Goal: Task Accomplishment & Management: Complete application form

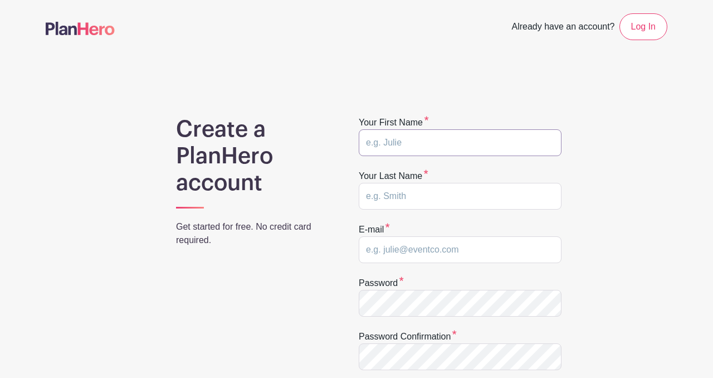
click at [421, 143] on input "text" at bounding box center [460, 142] width 203 height 27
type input "elise"
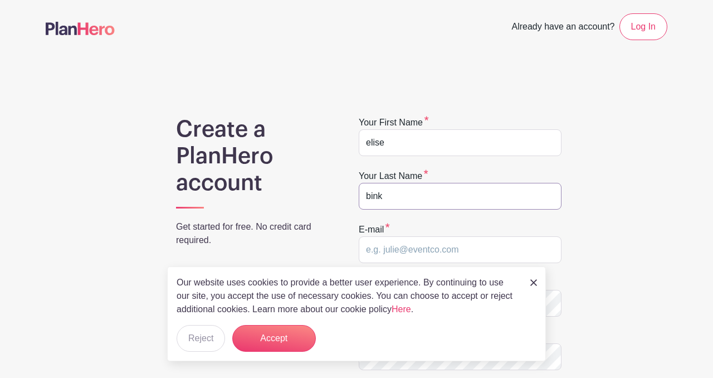
type input "bink"
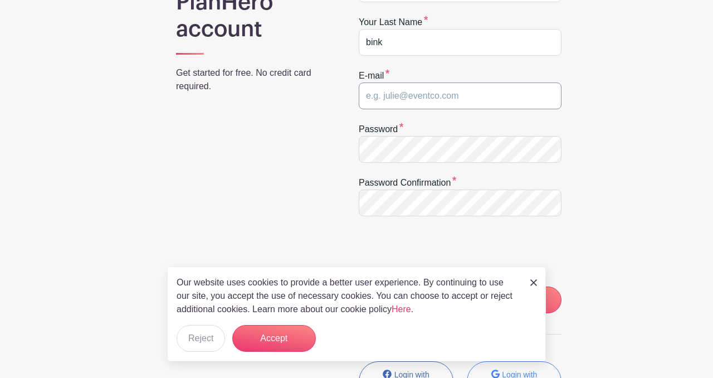
scroll to position [174, 0]
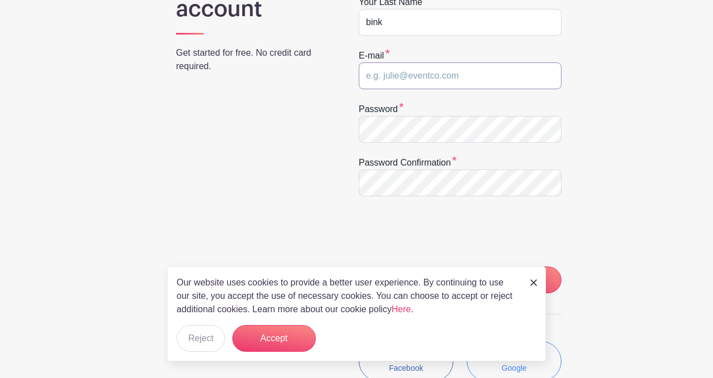
paste input "4m16ytc052@jxpomup.com"
type input "4m16ytc052@jxpomup.com"
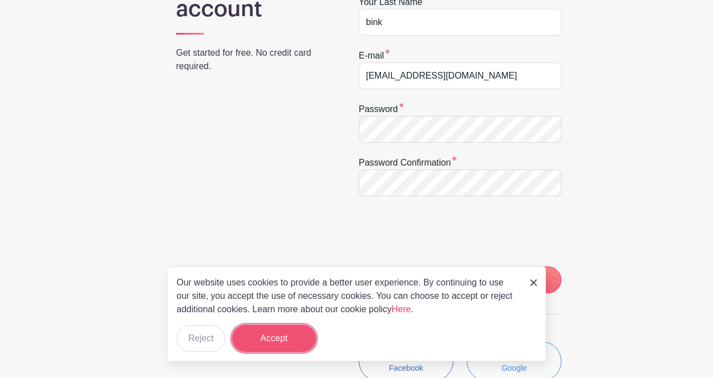
click at [279, 330] on button "Accept" at bounding box center [274, 338] width 84 height 27
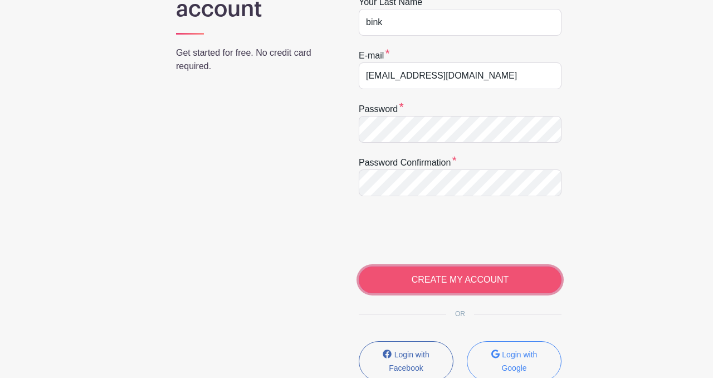
click at [487, 285] on input "CREATE MY ACCOUNT" at bounding box center [460, 279] width 203 height 27
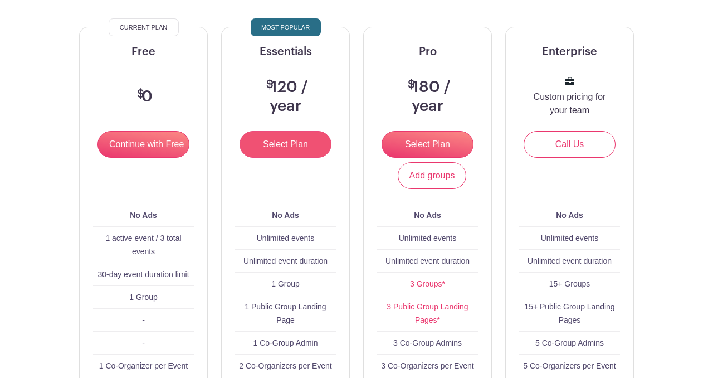
scroll to position [139, 0]
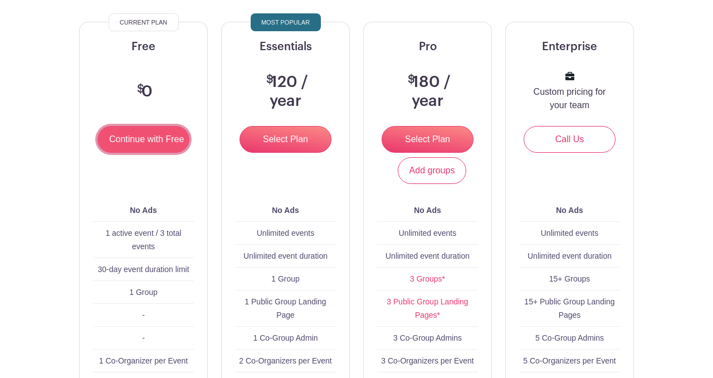
click at [157, 145] on input "Continue with Free" at bounding box center [143, 139] width 92 height 27
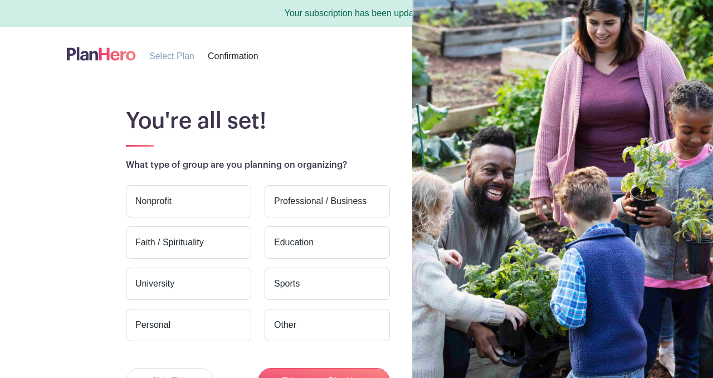
click at [199, 197] on label "Nonprofit" at bounding box center [188, 201] width 125 height 32
click at [0, 0] on input "Nonprofit" at bounding box center [0, 0] width 0 height 0
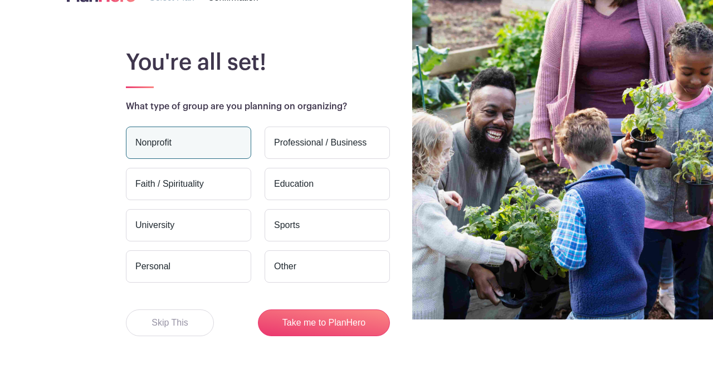
scroll to position [86, 0]
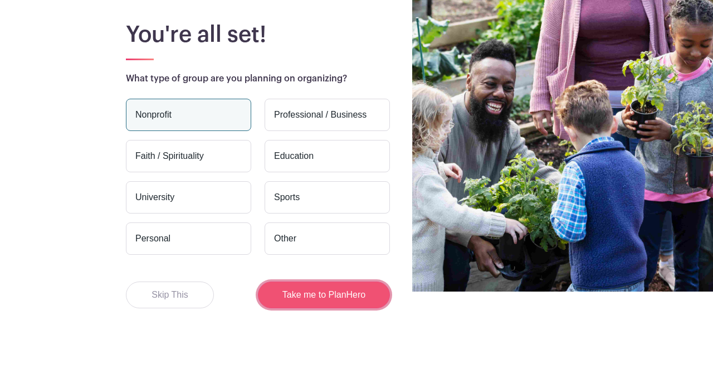
click at [323, 290] on button "Take me to PlanHero" at bounding box center [324, 294] width 132 height 27
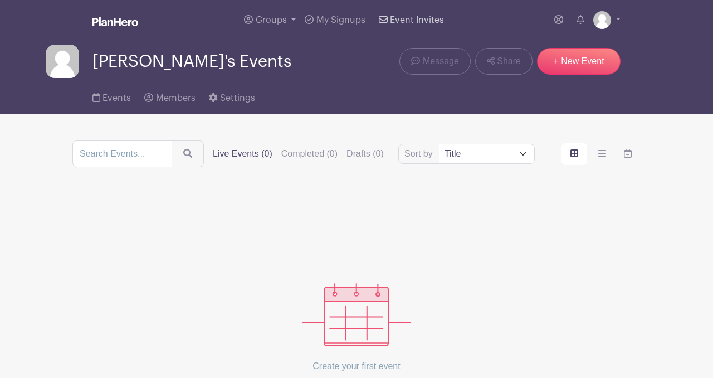
click at [414, 16] on span "Event Invites" at bounding box center [417, 20] width 54 height 9
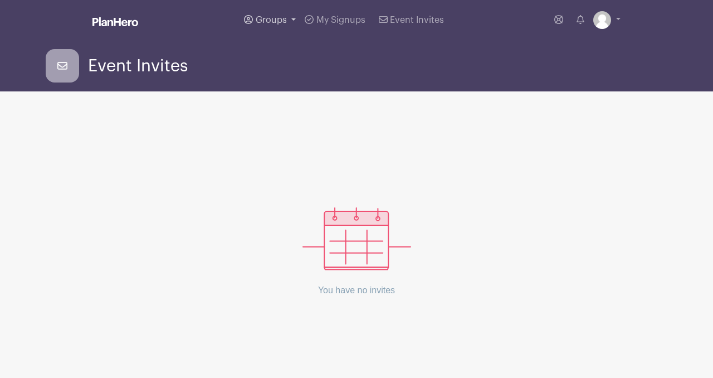
click at [280, 20] on span "Groups" at bounding box center [271, 20] width 31 height 9
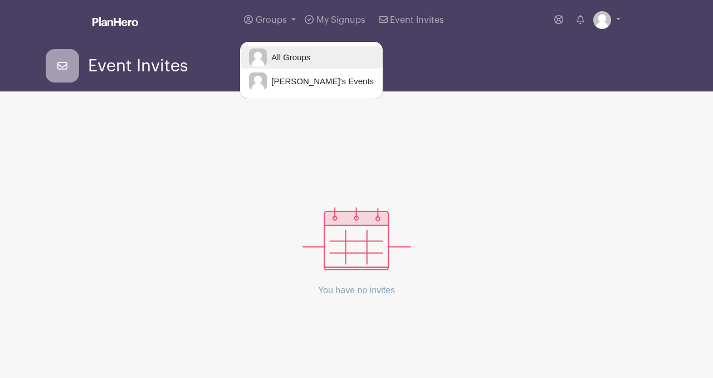
click at [300, 57] on span "All Groups" at bounding box center [288, 57] width 43 height 13
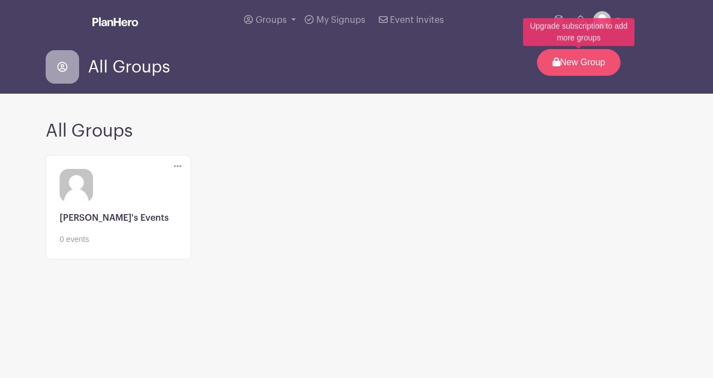
click at [562, 61] on p "New Group" at bounding box center [579, 62] width 84 height 27
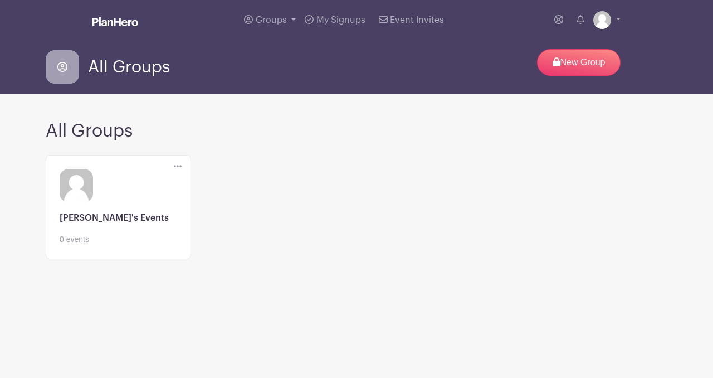
click at [113, 245] on link at bounding box center [119, 245] width 118 height 0
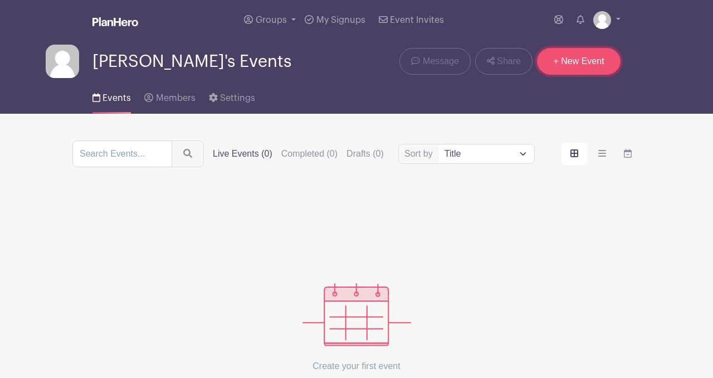
click at [589, 57] on link "+ New Event" at bounding box center [579, 61] width 84 height 27
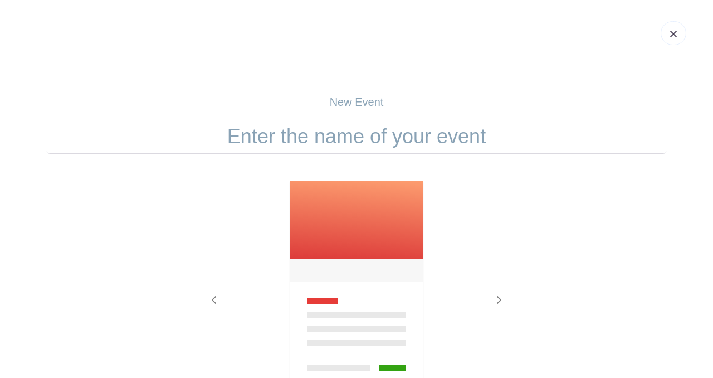
click at [338, 141] on input "text" at bounding box center [357, 136] width 622 height 35
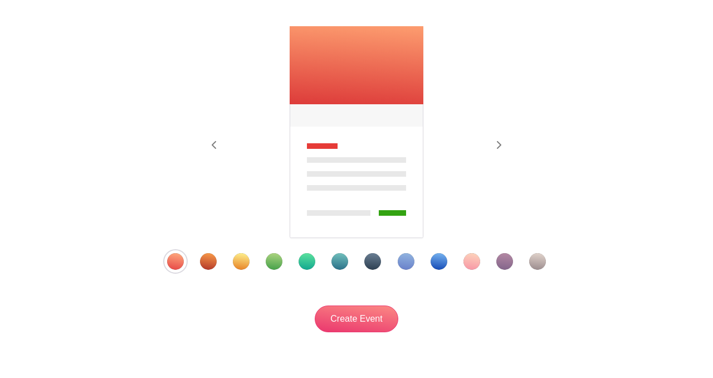
scroll to position [206, 0]
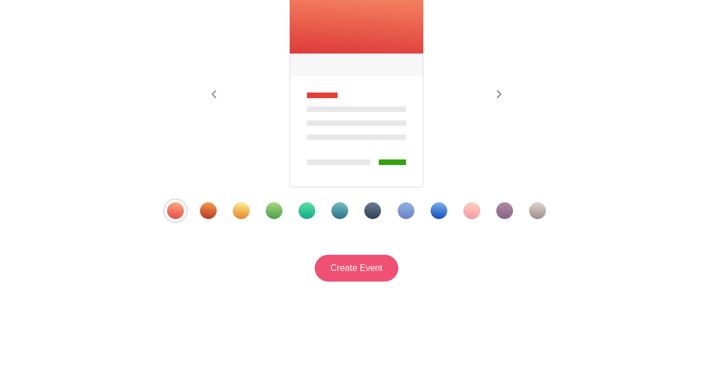
type input "ssd"
click at [376, 261] on input "Create Event" at bounding box center [357, 268] width 84 height 27
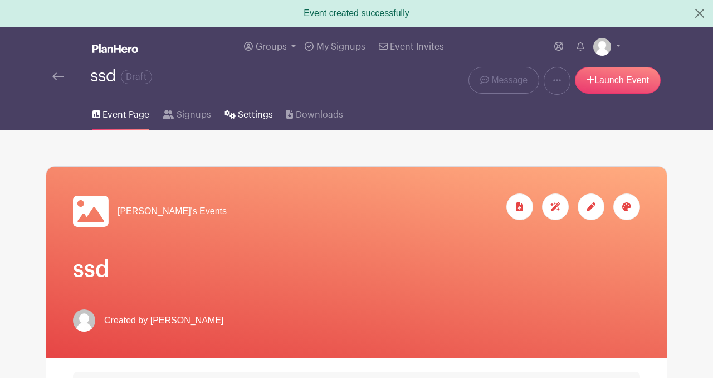
click at [246, 119] on span "Settings" at bounding box center [255, 114] width 35 height 13
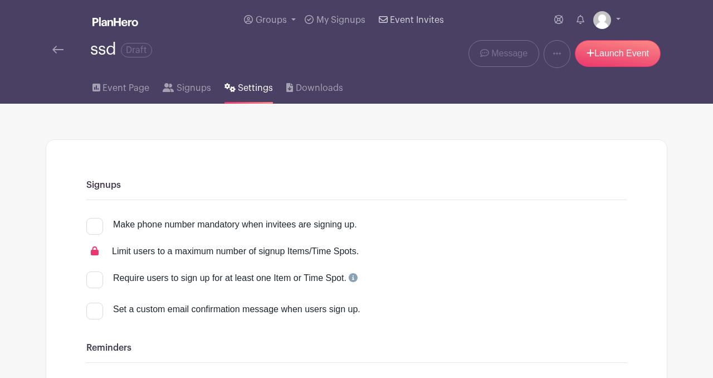
click at [405, 19] on span "Event Invites" at bounding box center [417, 20] width 54 height 9
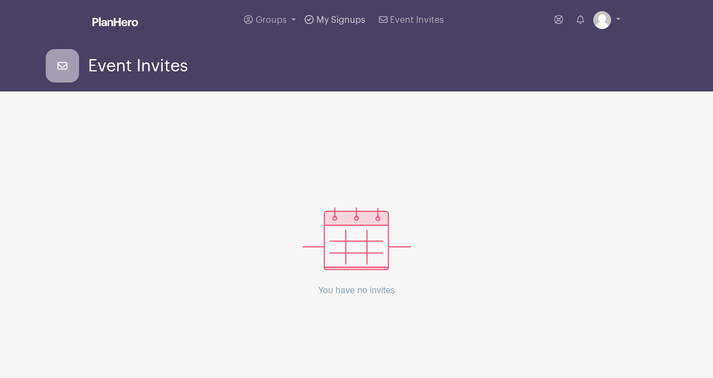
click at [334, 22] on span "My Signups" at bounding box center [340, 20] width 49 height 9
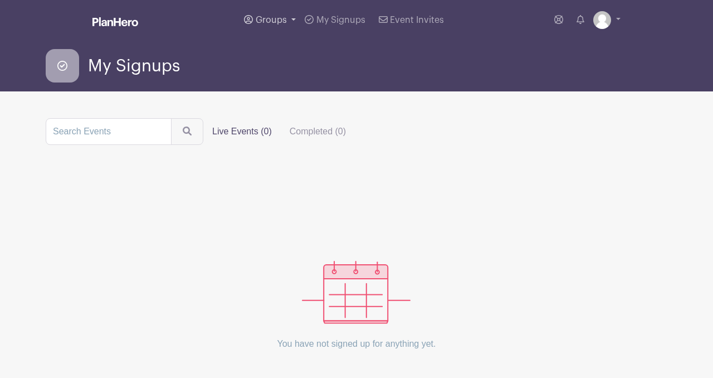
click at [284, 21] on span "Groups" at bounding box center [271, 20] width 31 height 9
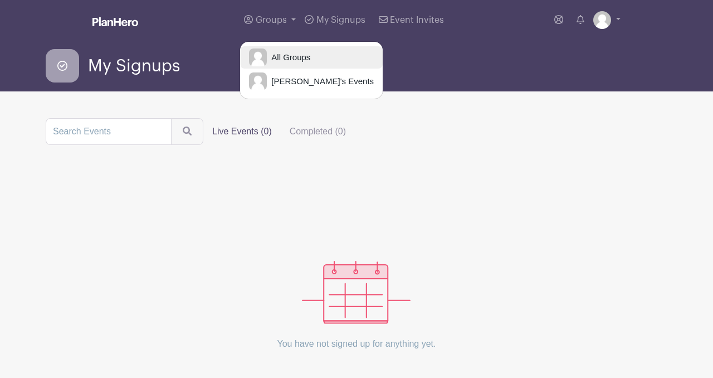
click at [297, 57] on span "All Groups" at bounding box center [288, 57] width 43 height 13
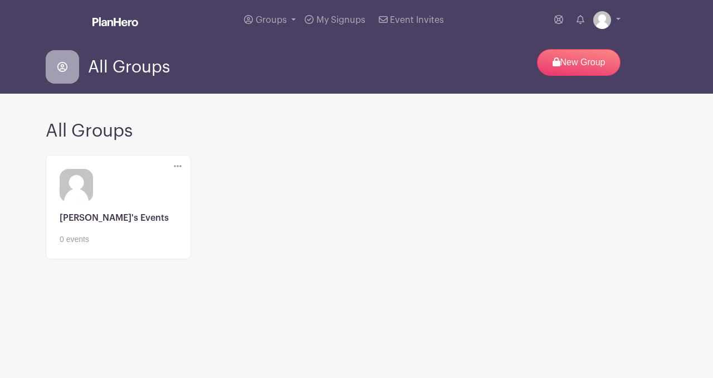
click at [130, 245] on link at bounding box center [119, 245] width 118 height 0
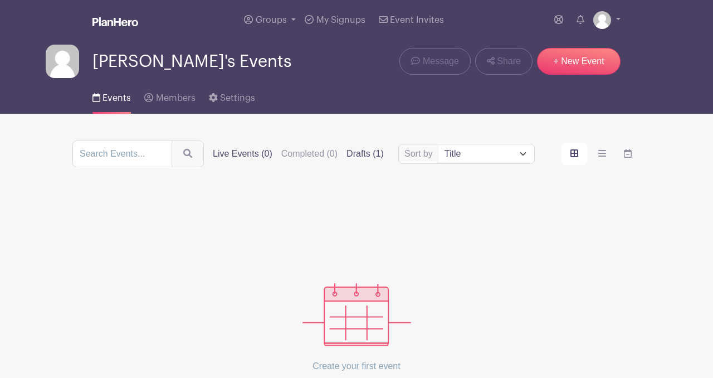
click at [359, 152] on label "Drafts (1)" at bounding box center [365, 153] width 37 height 13
click at [0, 0] on input "Drafts (1)" at bounding box center [0, 0] width 0 height 0
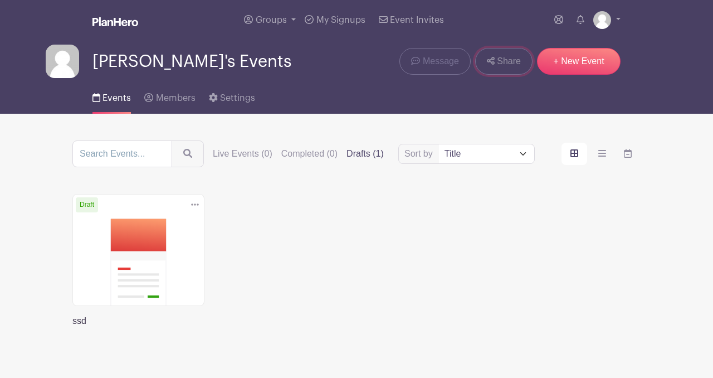
click at [505, 57] on span "Share" at bounding box center [509, 61] width 24 height 13
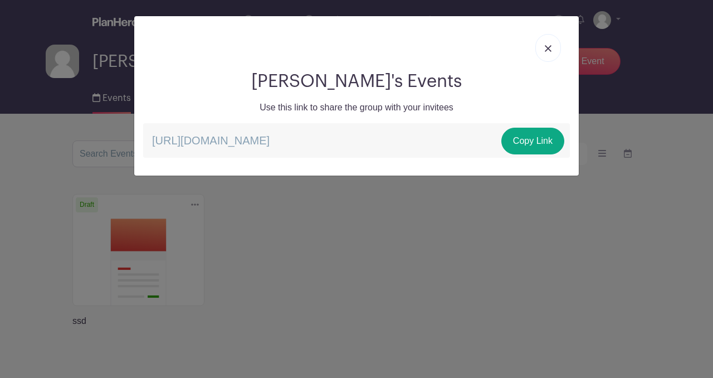
click at [554, 45] on link at bounding box center [548, 48] width 26 height 28
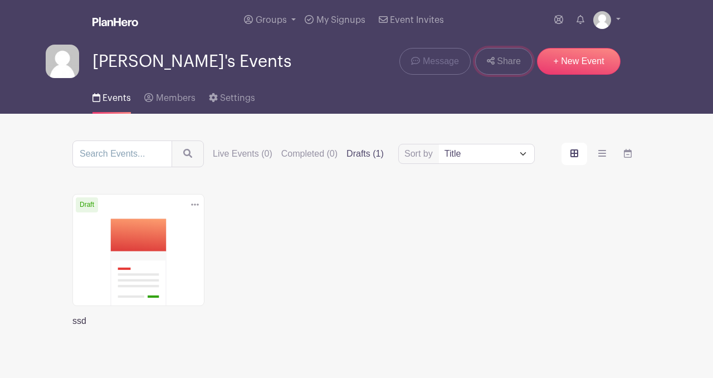
click at [490, 65] on icon at bounding box center [491, 60] width 8 height 9
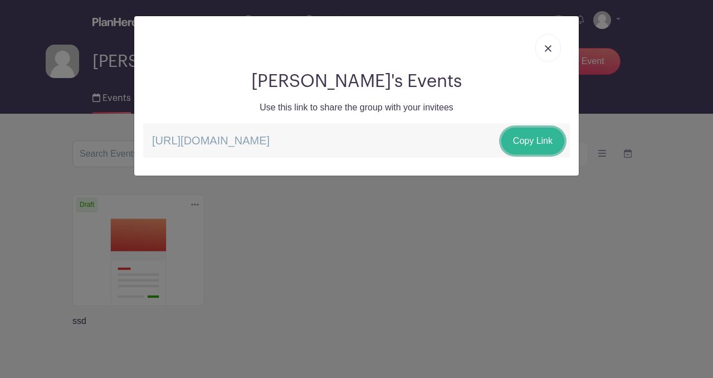
click at [531, 139] on link "Copy Link" at bounding box center [532, 141] width 63 height 27
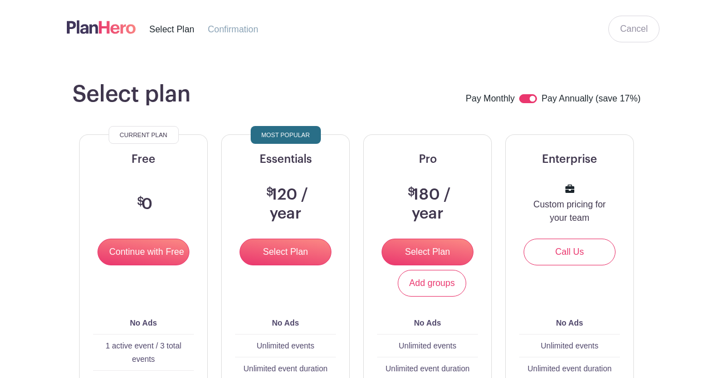
scroll to position [108, 0]
